Goal: Transaction & Acquisition: Book appointment/travel/reservation

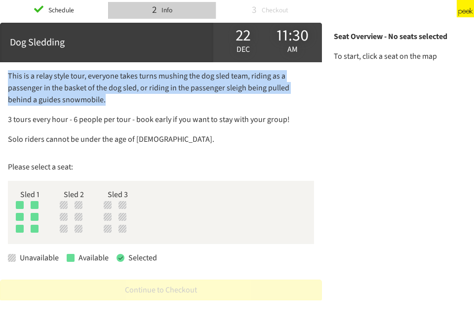
drag, startPoint x: 8, startPoint y: 77, endPoint x: 102, endPoint y: 104, distance: 98.3
click at [102, 104] on p "This is a relay style tour, everyone takes turns mushing the dog sled team, rid…" at bounding box center [161, 88] width 306 height 36
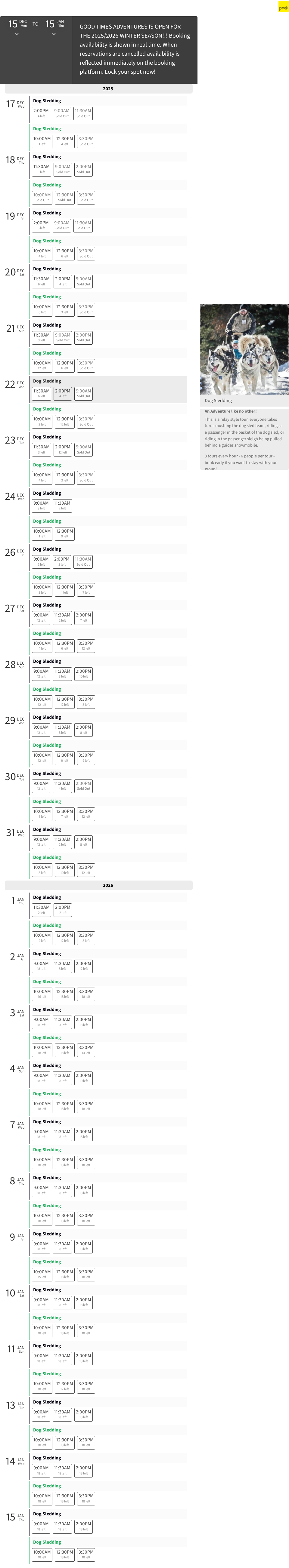
click at [63, 193] on span "4 left" at bounding box center [62, 396] width 15 height 5
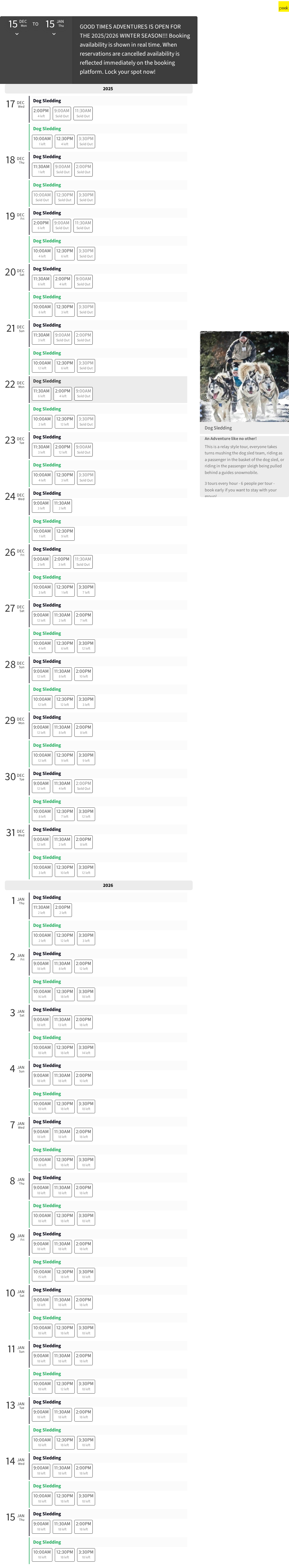
drag, startPoint x: 68, startPoint y: 393, endPoint x: 59, endPoint y: 404, distance: 14.2
click at [68, 193] on span "4 left" at bounding box center [62, 396] width 15 height 5
click at [68, 193] on span "12:30PM" at bounding box center [65, 419] width 17 height 7
